Goal: Information Seeking & Learning: Learn about a topic

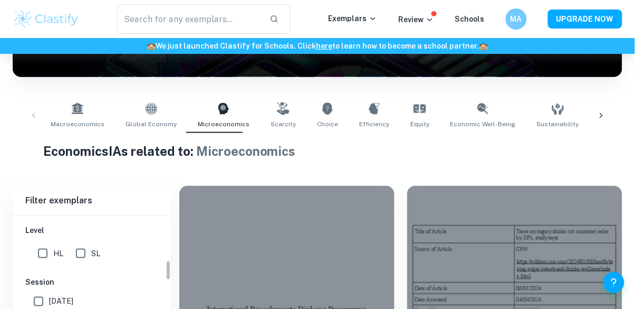
scroll to position [258, 0]
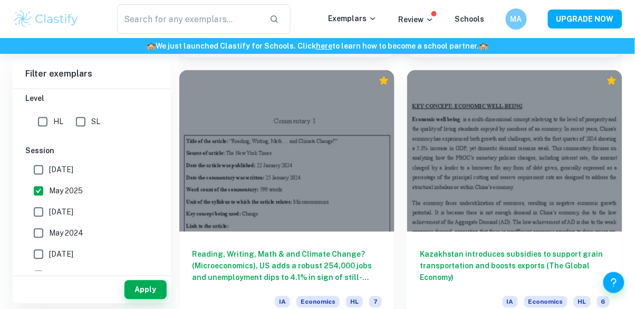
scroll to position [2170, 0]
click at [154, 299] on button "Apply" at bounding box center [146, 289] width 42 height 19
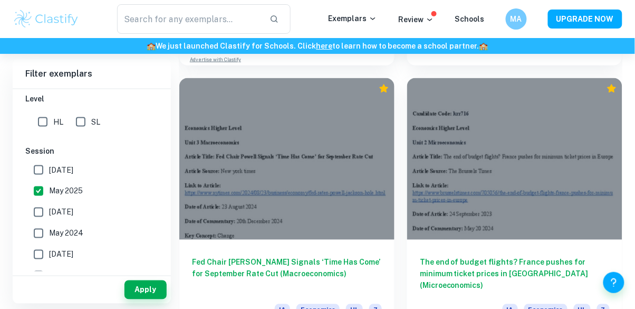
scroll to position [2973, 0]
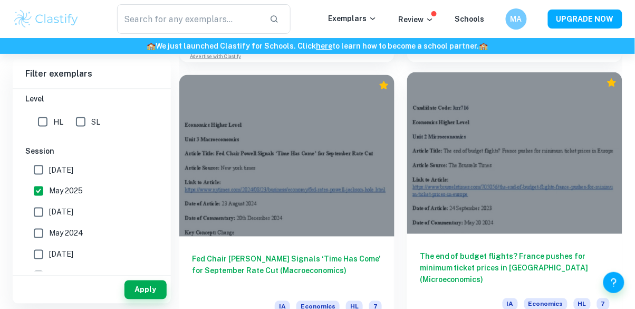
click at [461, 254] on h6 "The end of budget flights? France pushes for minimum ticket prices in [GEOGRAPH…" at bounding box center [515, 268] width 190 height 35
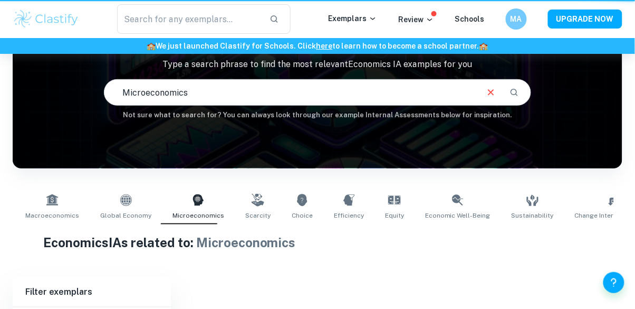
scroll to position [155, 0]
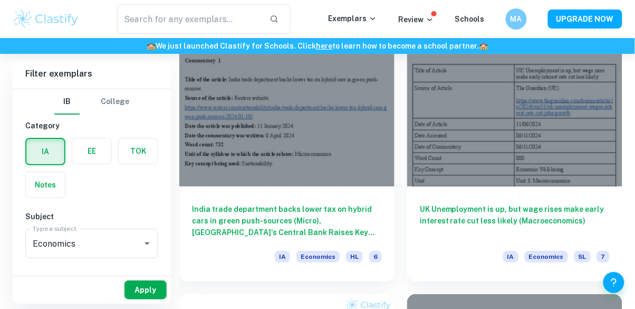
click at [135, 299] on button "Apply" at bounding box center [146, 289] width 42 height 19
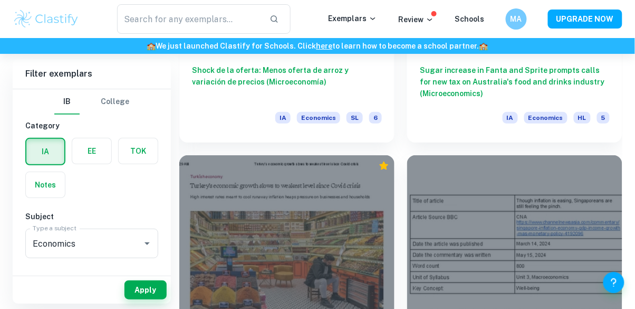
scroll to position [1824, 0]
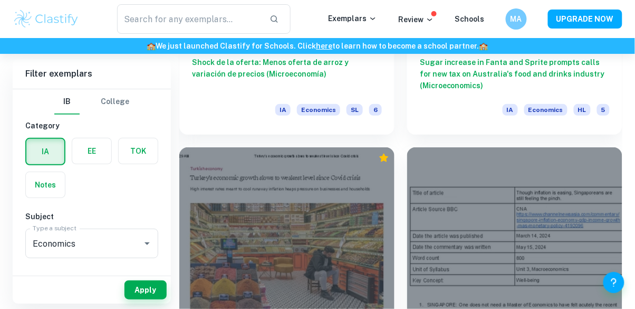
click at [32, 297] on input "7" at bounding box center [41, 302] width 21 height 21
click at [154, 299] on button "Apply" at bounding box center [146, 289] width 42 height 19
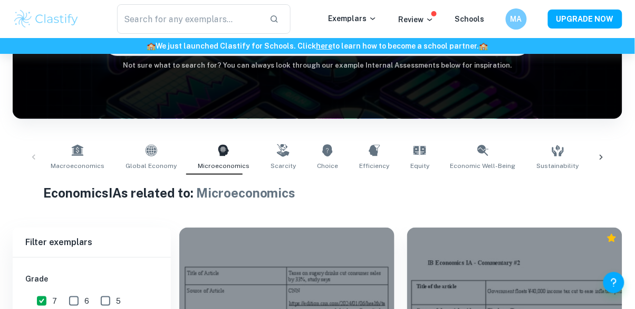
scroll to position [129, 0]
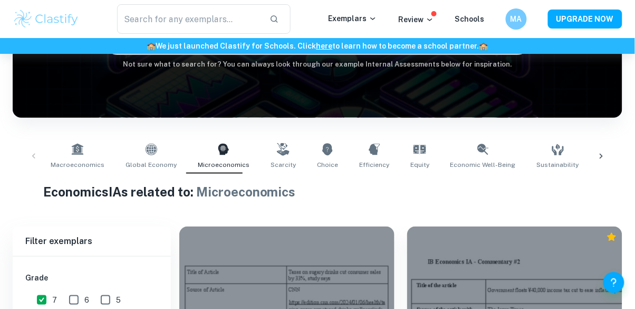
click at [43, 298] on input "7" at bounding box center [41, 299] width 21 height 21
checkbox input "false"
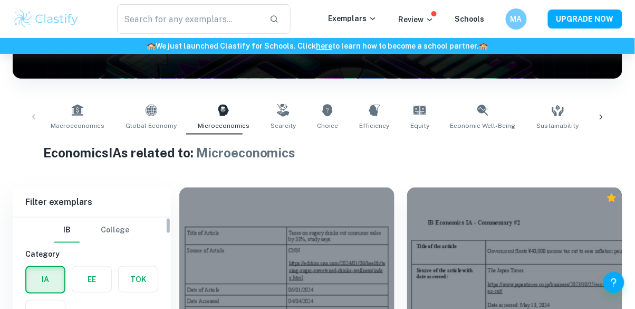
scroll to position [0, 0]
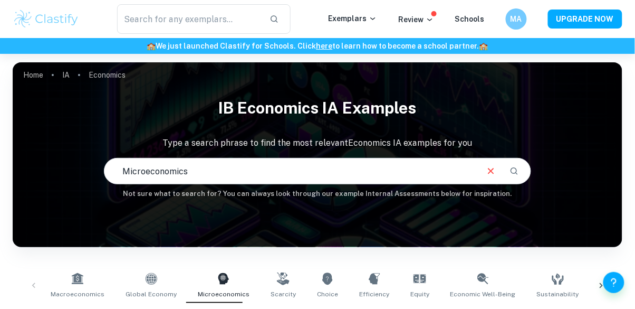
click at [389, 166] on input "Microeconomics" at bounding box center [291, 171] width 372 height 30
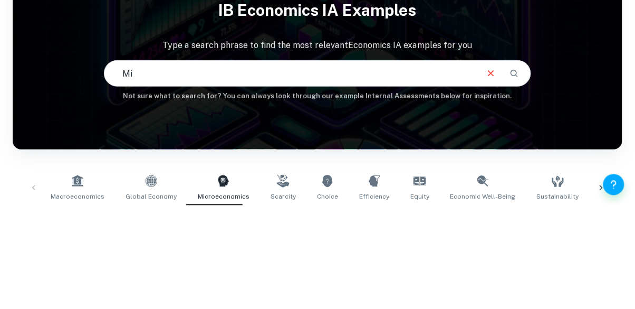
type input "M"
type input "Tax"
click at [518, 166] on icon "Search" at bounding box center [515, 171] width 10 height 10
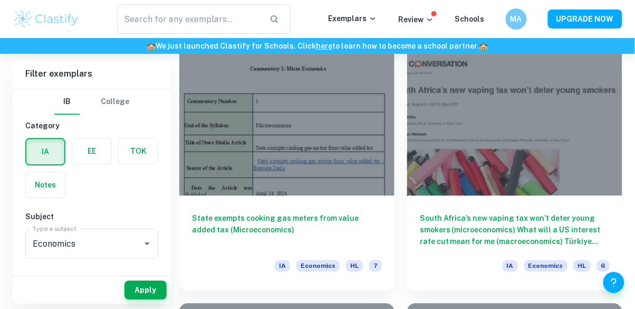
scroll to position [1397, 0]
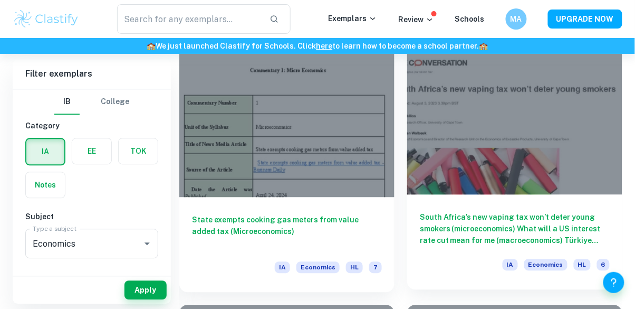
click at [441, 231] on h6 "South Africa’s new vaping tax won’t deter young smokers (microeconomics) What w…" at bounding box center [515, 228] width 190 height 35
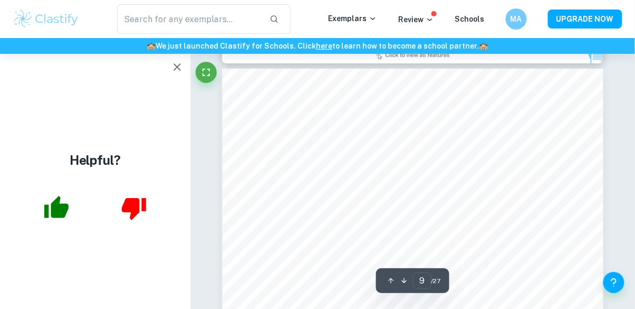
scroll to position [4539, 0]
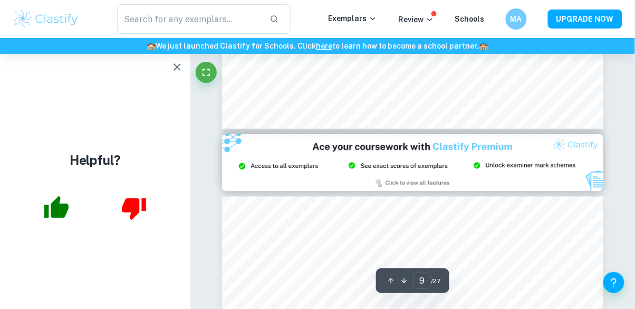
type input "8"
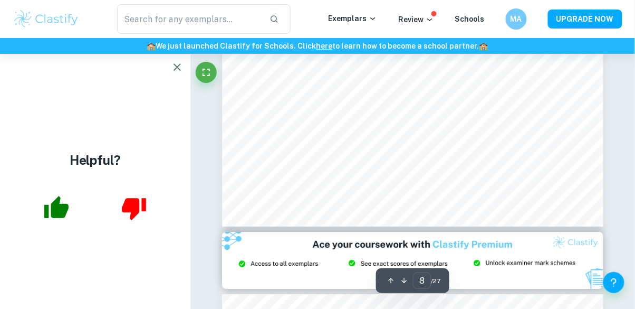
scroll to position [4311, 0]
